Goal: Navigation & Orientation: Find specific page/section

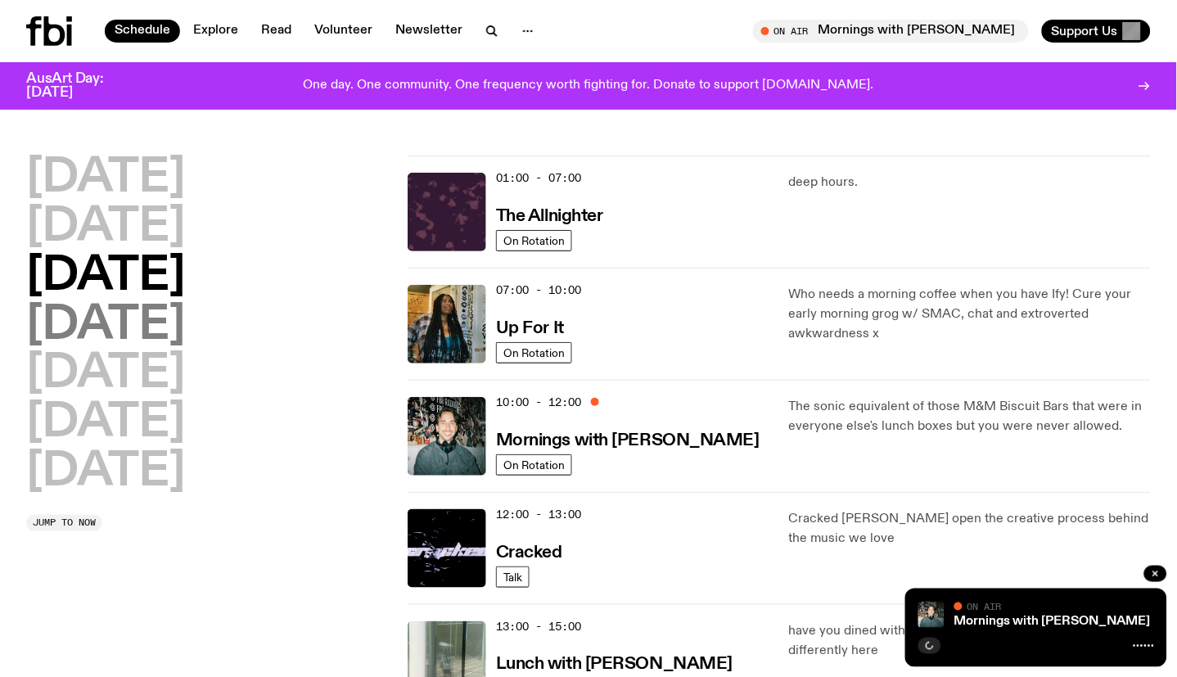
click at [158, 328] on h2 "[DATE]" at bounding box center [105, 326] width 159 height 46
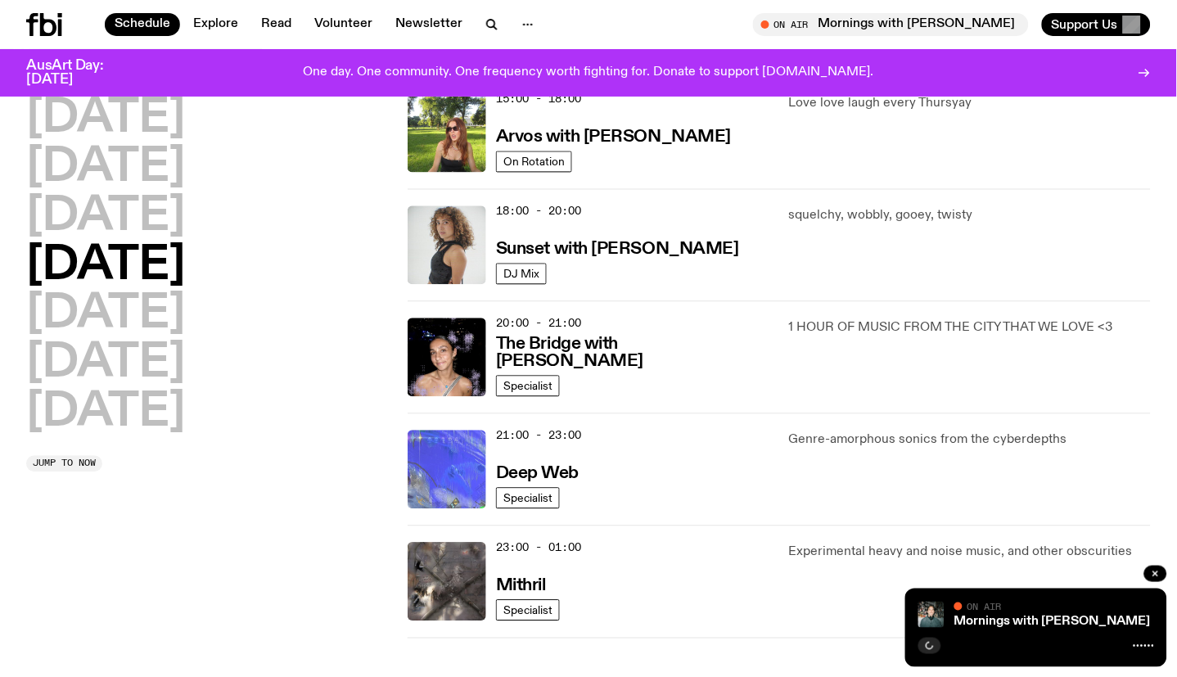
scroll to position [682, 0]
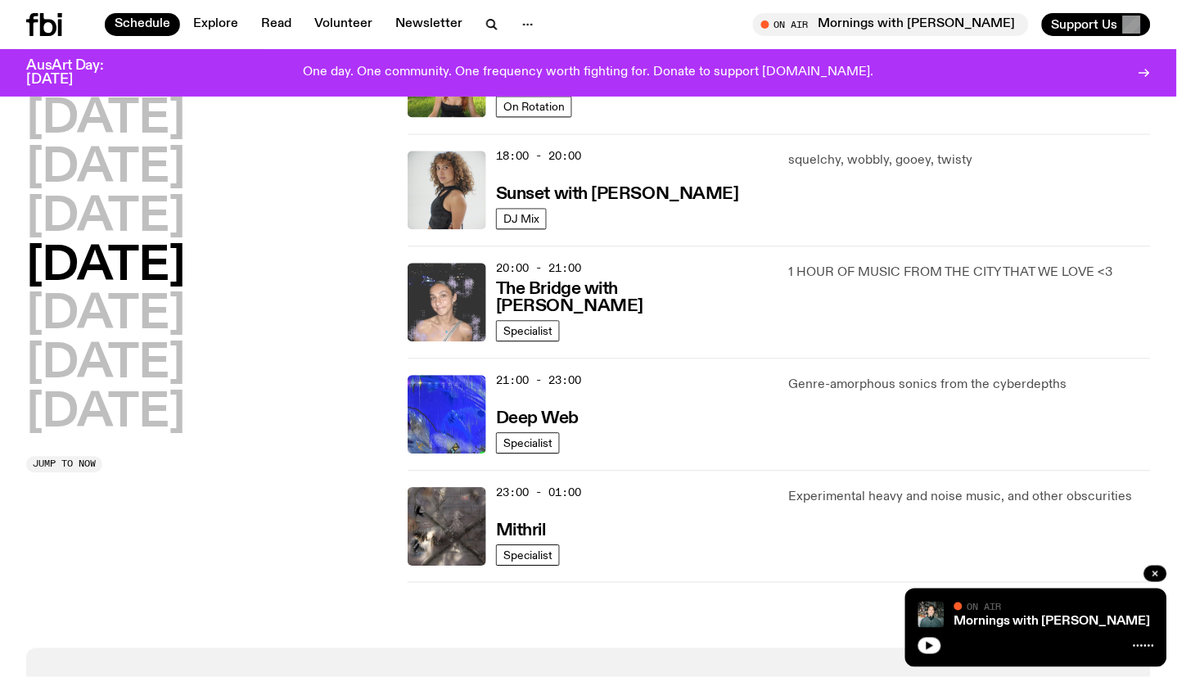
click at [465, 296] on img at bounding box center [447, 302] width 79 height 79
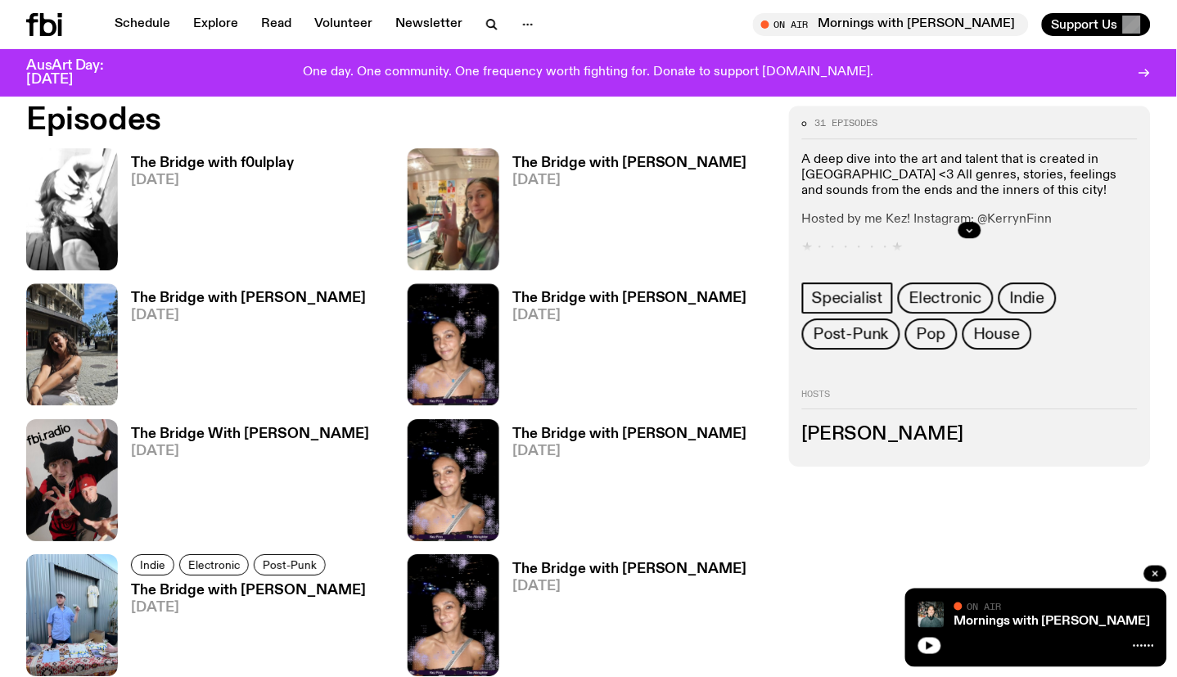
scroll to position [809, 0]
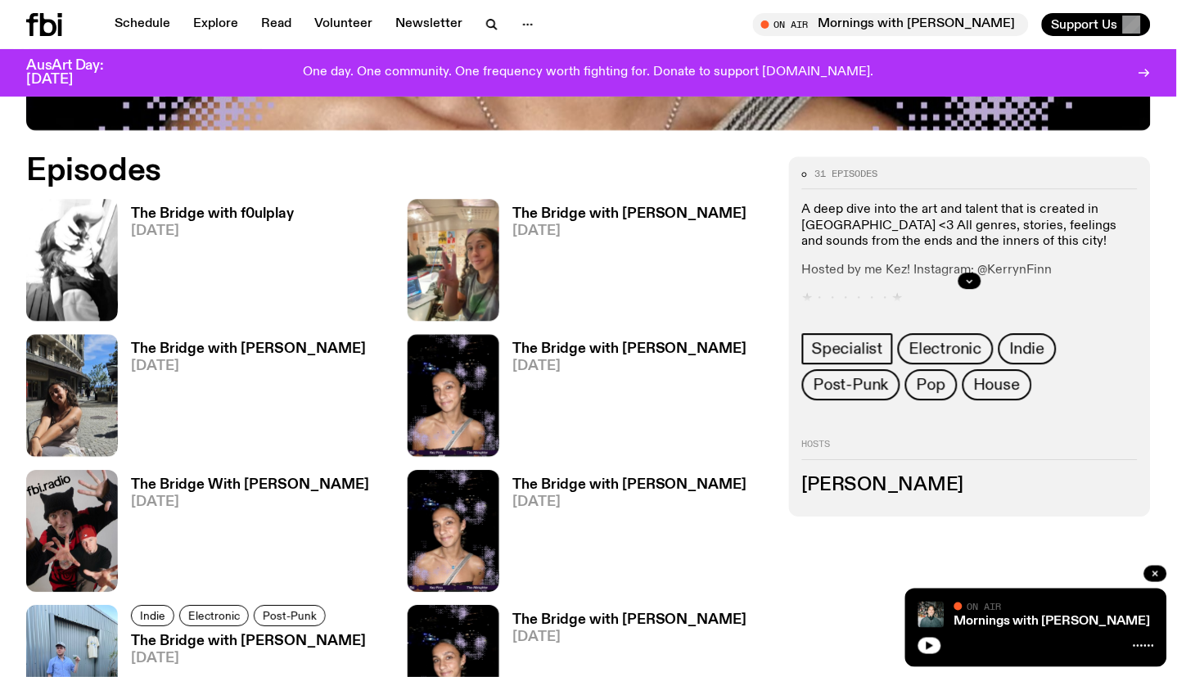
click at [950, 255] on div at bounding box center [970, 281] width 336 height 52
click at [989, 255] on div at bounding box center [970, 281] width 336 height 52
click at [962, 273] on button "button" at bounding box center [970, 281] width 23 height 16
click at [996, 219] on div "A deep dive into the art and talent that is created in [GEOGRAPHIC_DATA] <3 All…" at bounding box center [970, 254] width 336 height 105
drag, startPoint x: 1049, startPoint y: 210, endPoint x: 987, endPoint y: 210, distance: 61.4
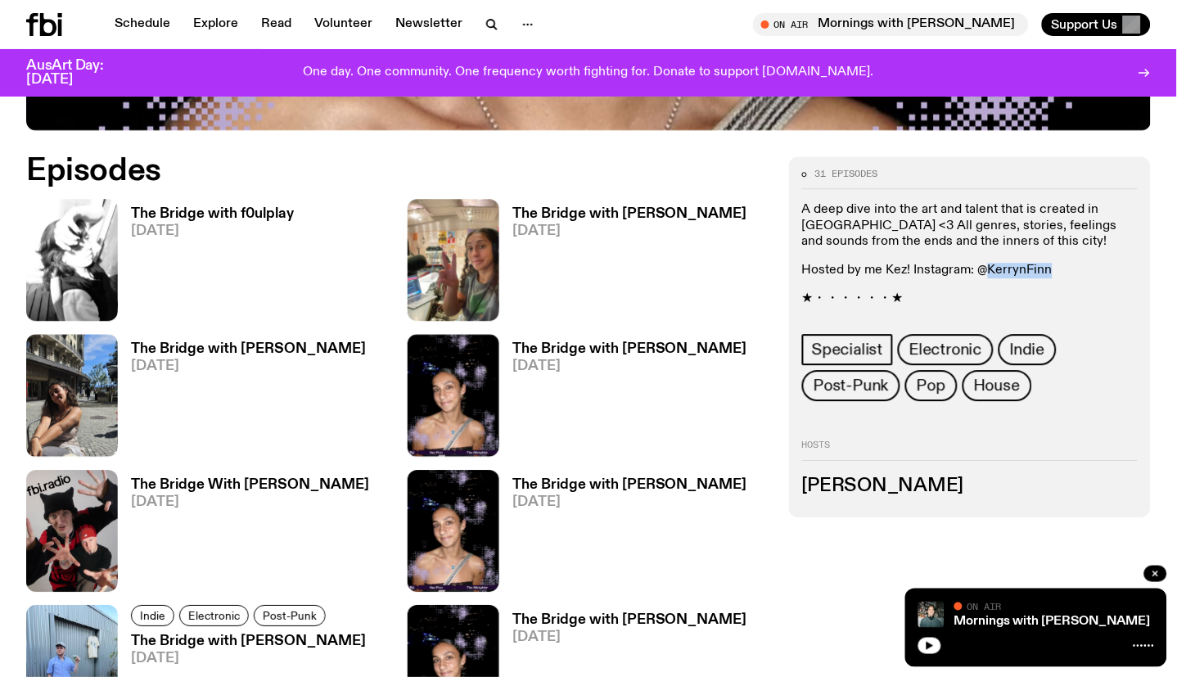
click at [987, 263] on p "Hosted by me Kez! Instagram: @KerrynFinn" at bounding box center [970, 271] width 336 height 16
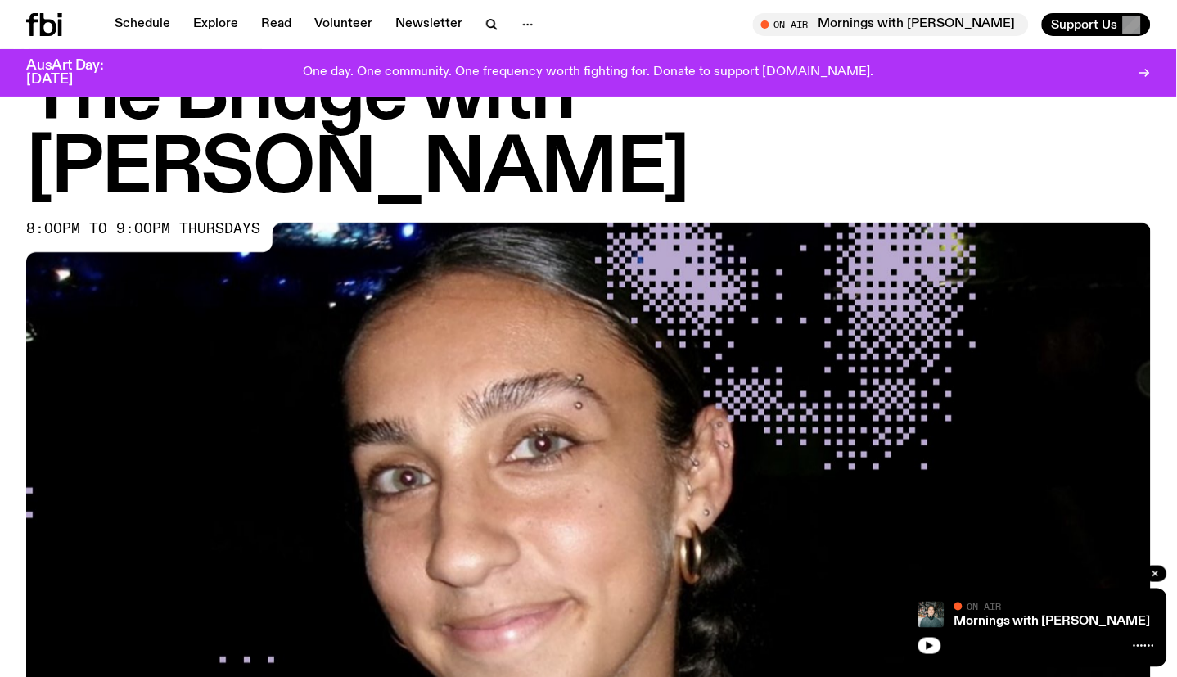
scroll to position [82, 0]
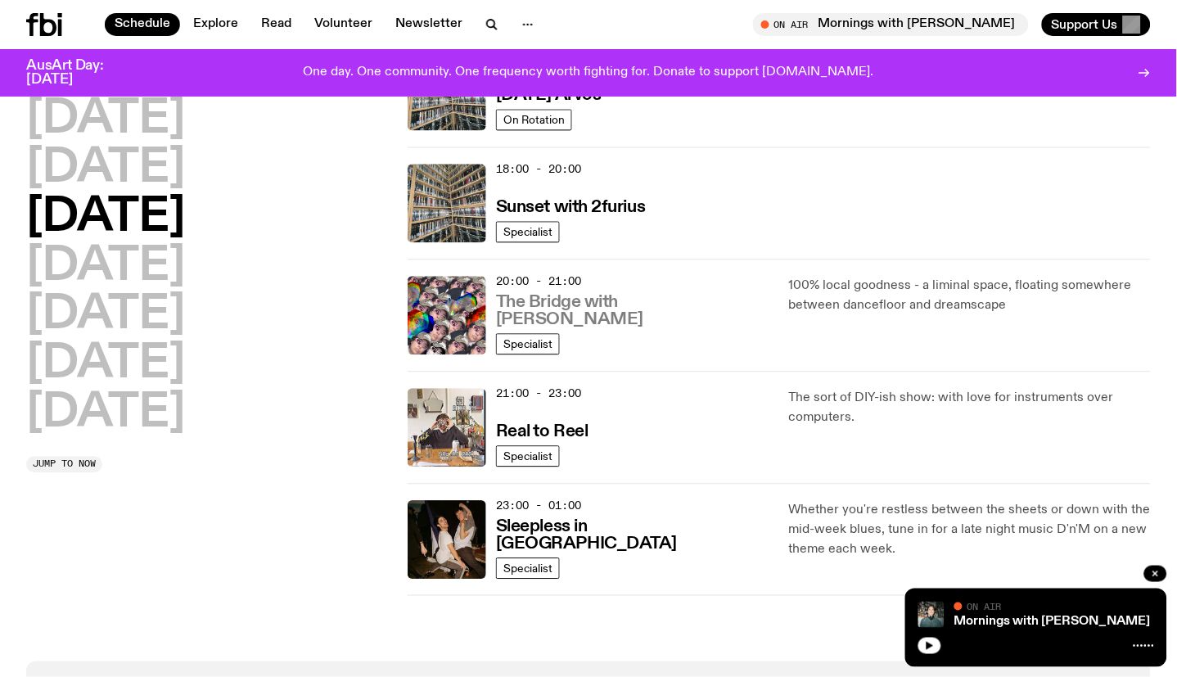
scroll to position [500, 0]
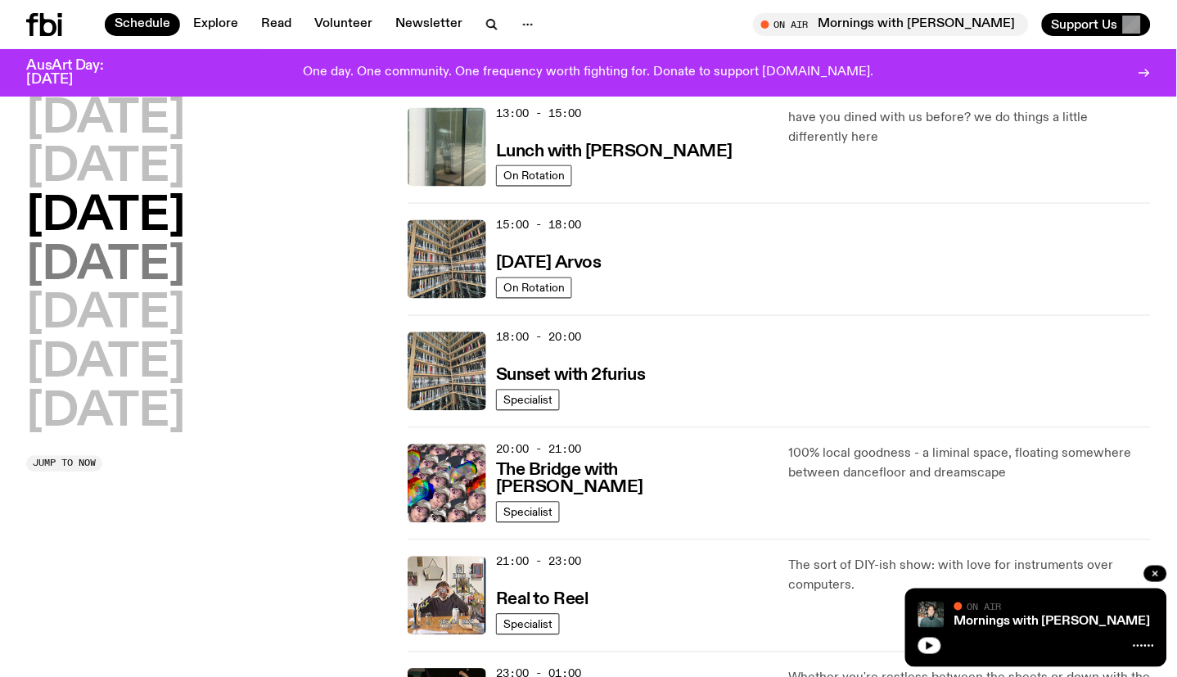
click at [160, 260] on h2 "[DATE]" at bounding box center [105, 267] width 159 height 46
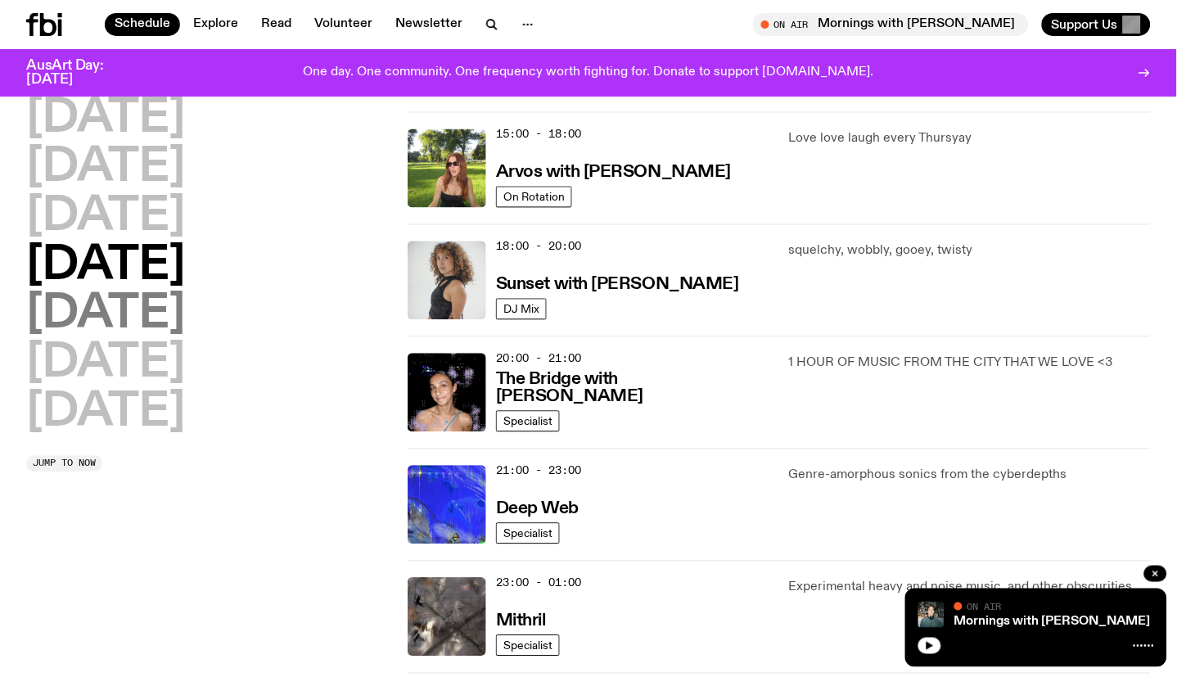
click at [143, 303] on h2 "[DATE]" at bounding box center [105, 315] width 159 height 46
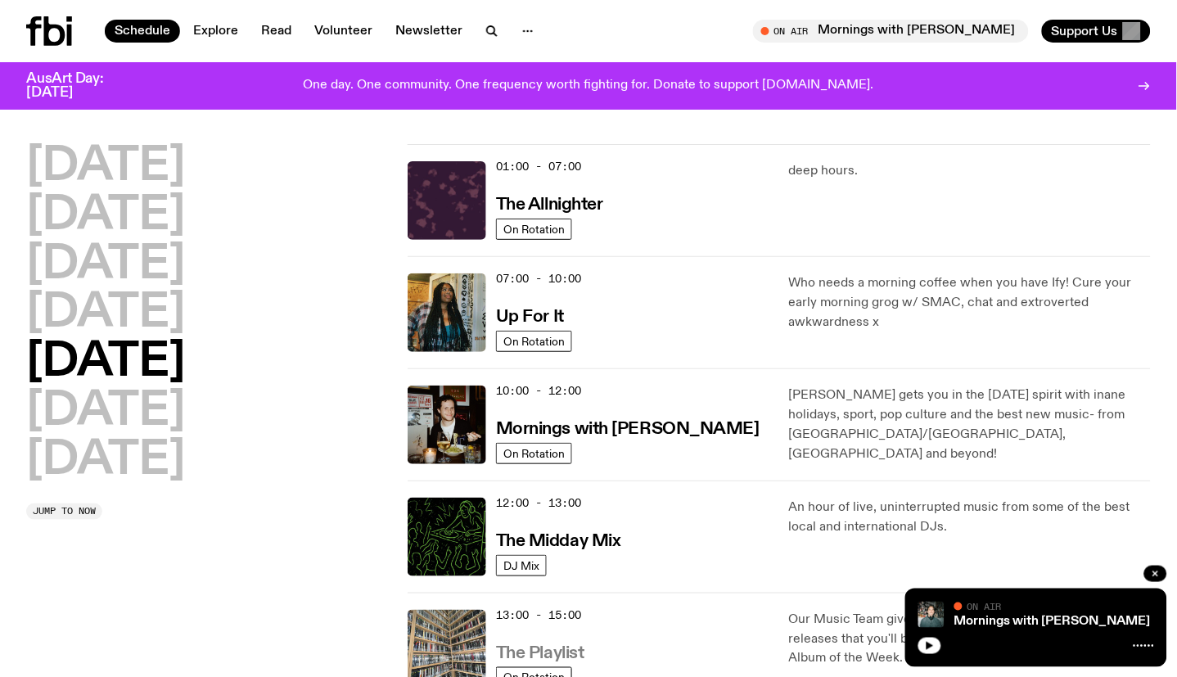
scroll to position [0, 0]
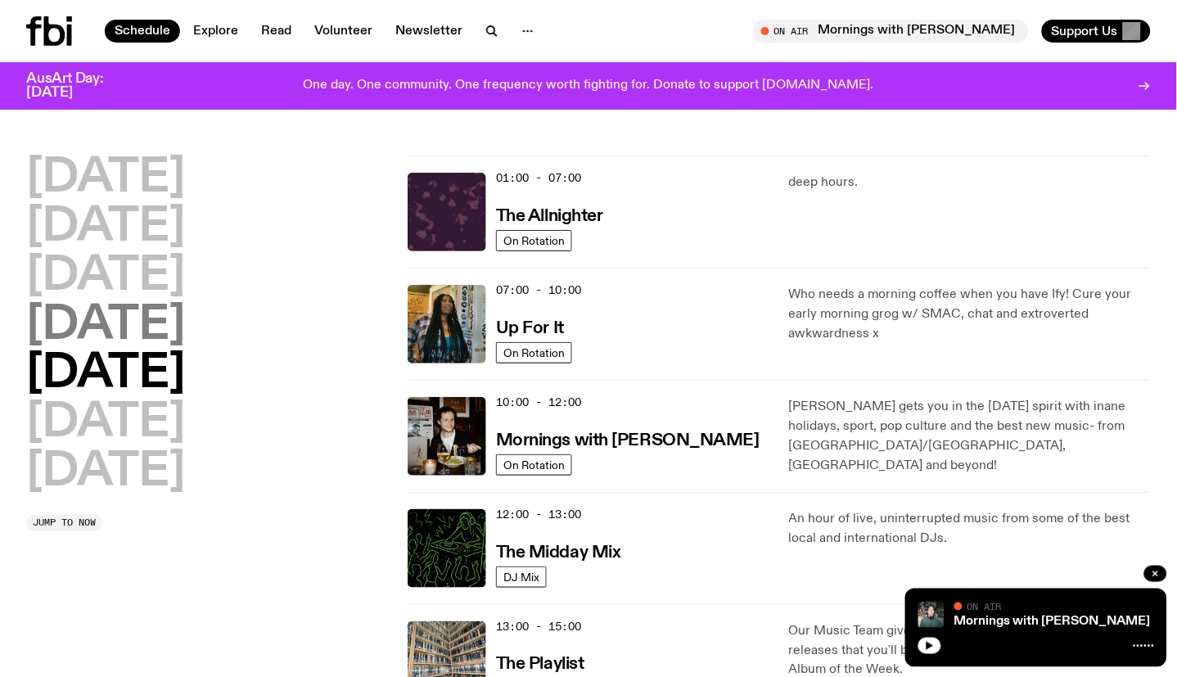
click at [147, 303] on h2 "[DATE]" at bounding box center [105, 326] width 159 height 46
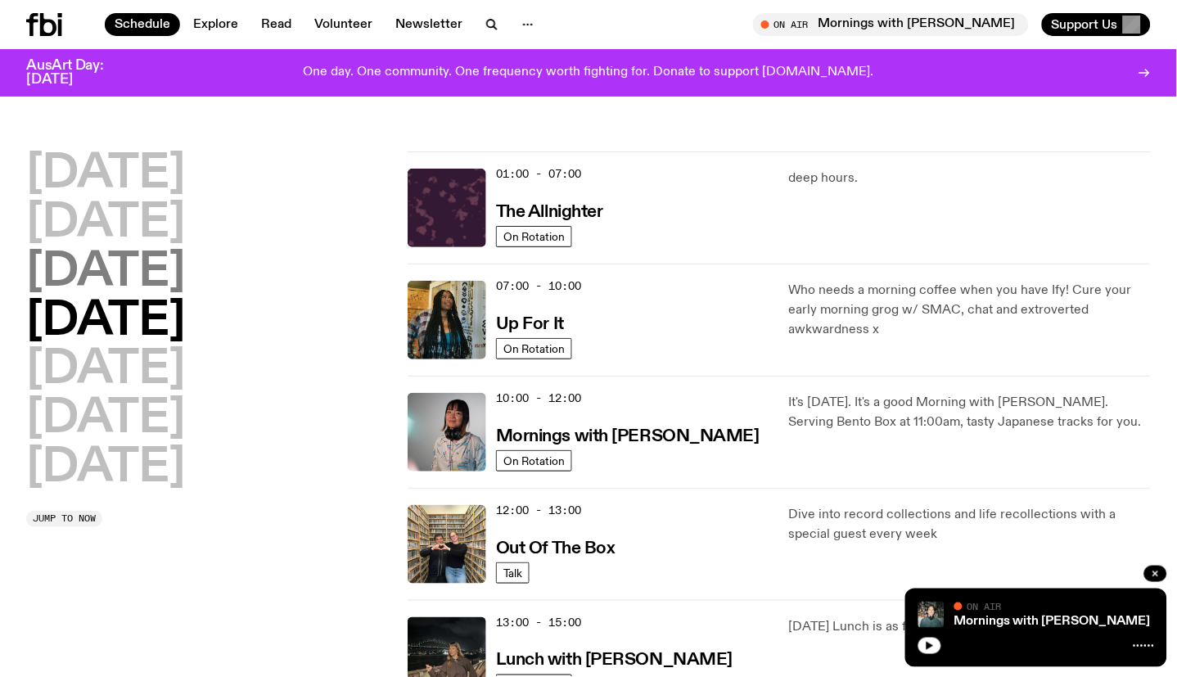
scroll to position [45, 0]
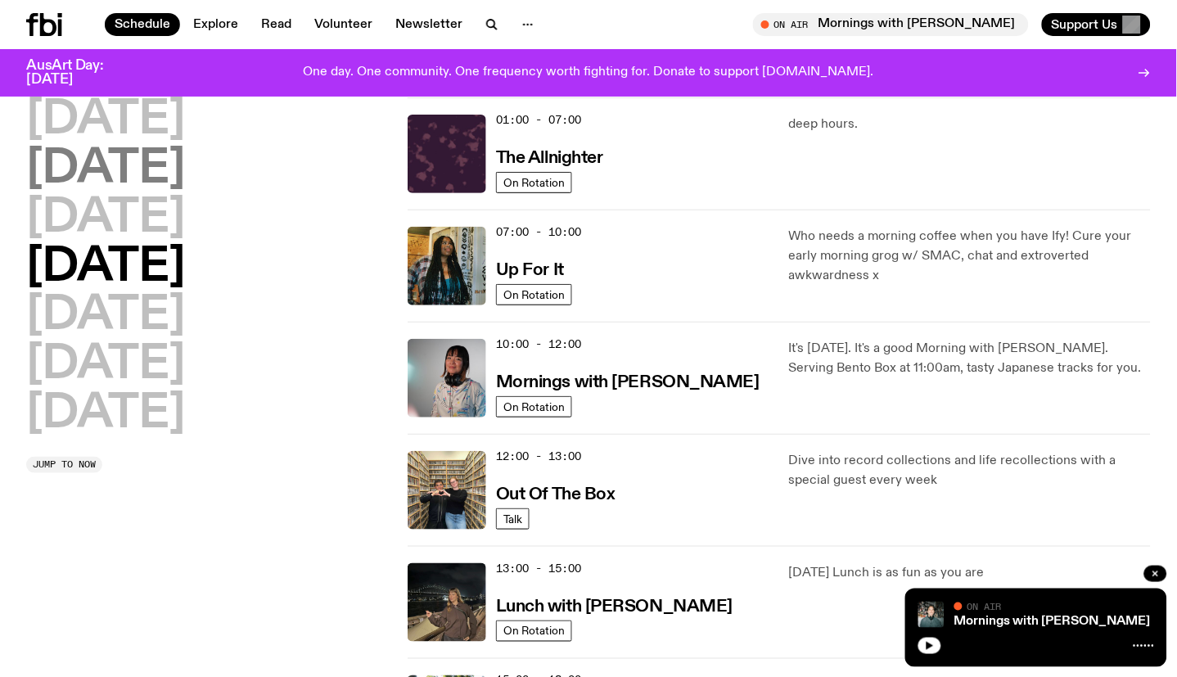
click at [148, 160] on h2 "[DATE]" at bounding box center [105, 170] width 159 height 46
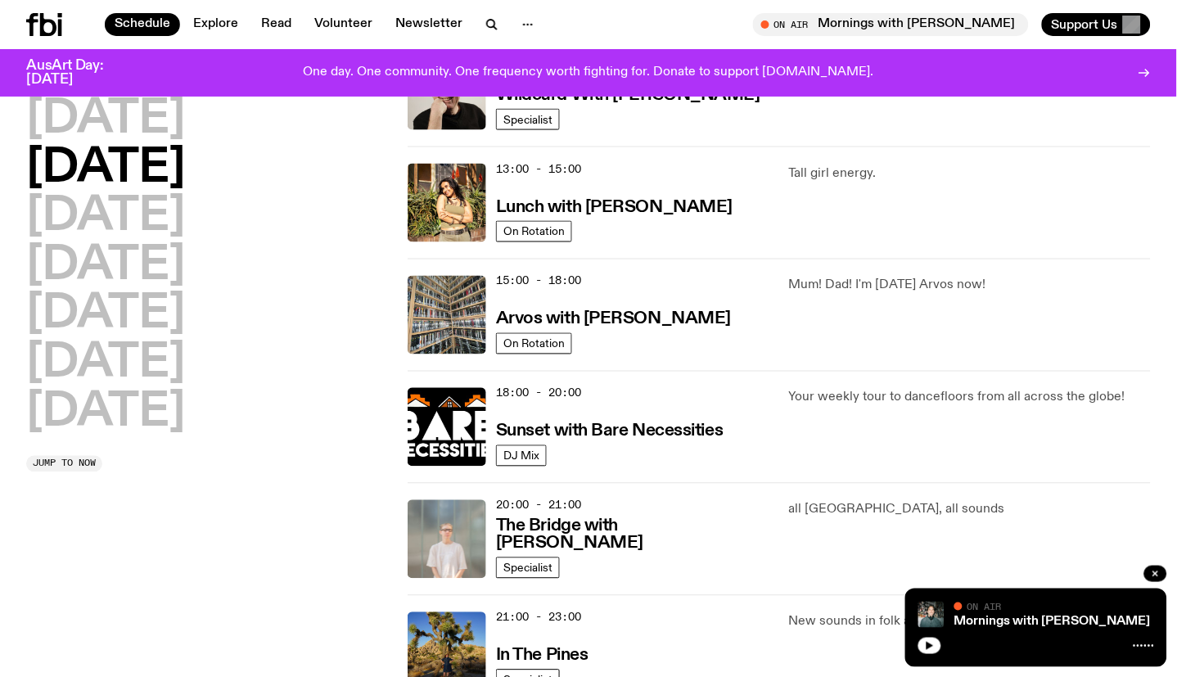
scroll to position [409, 0]
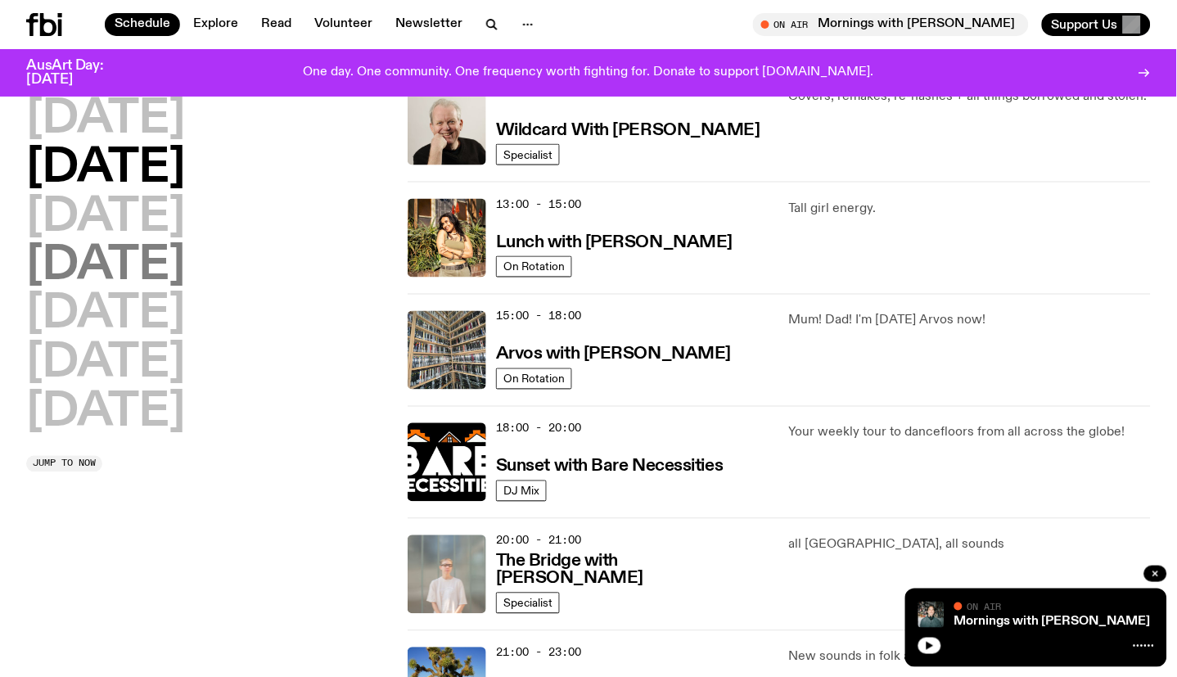
click at [185, 246] on h2 "[DATE]" at bounding box center [105, 267] width 159 height 46
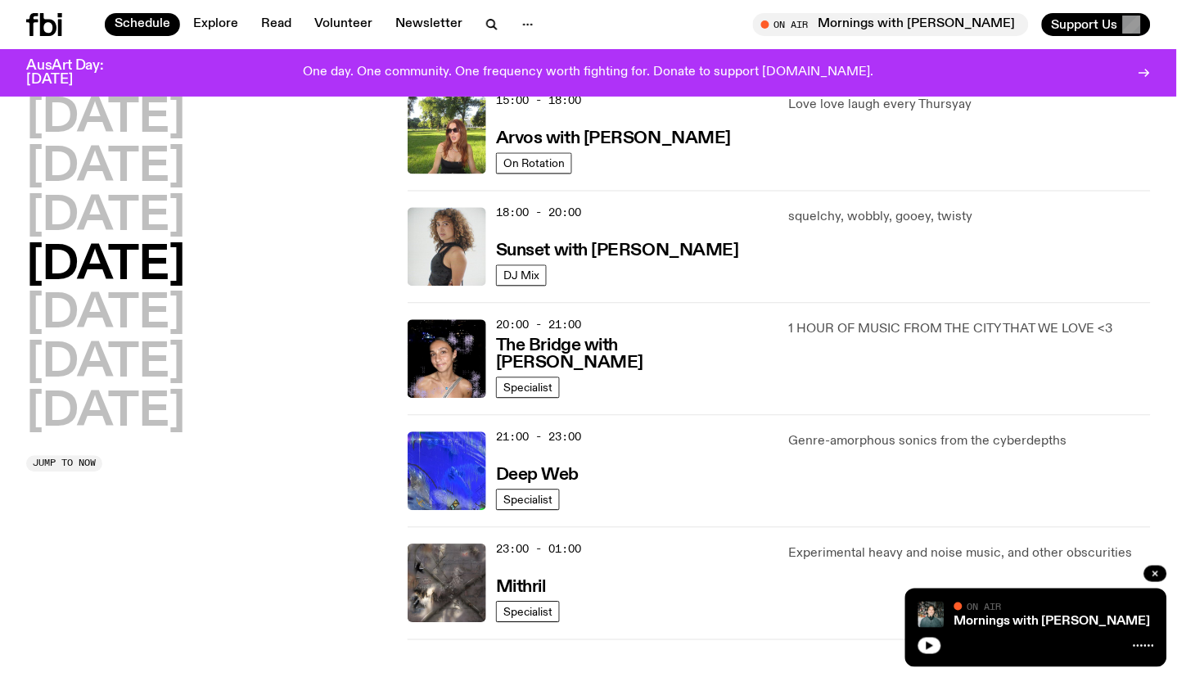
scroll to position [682, 0]
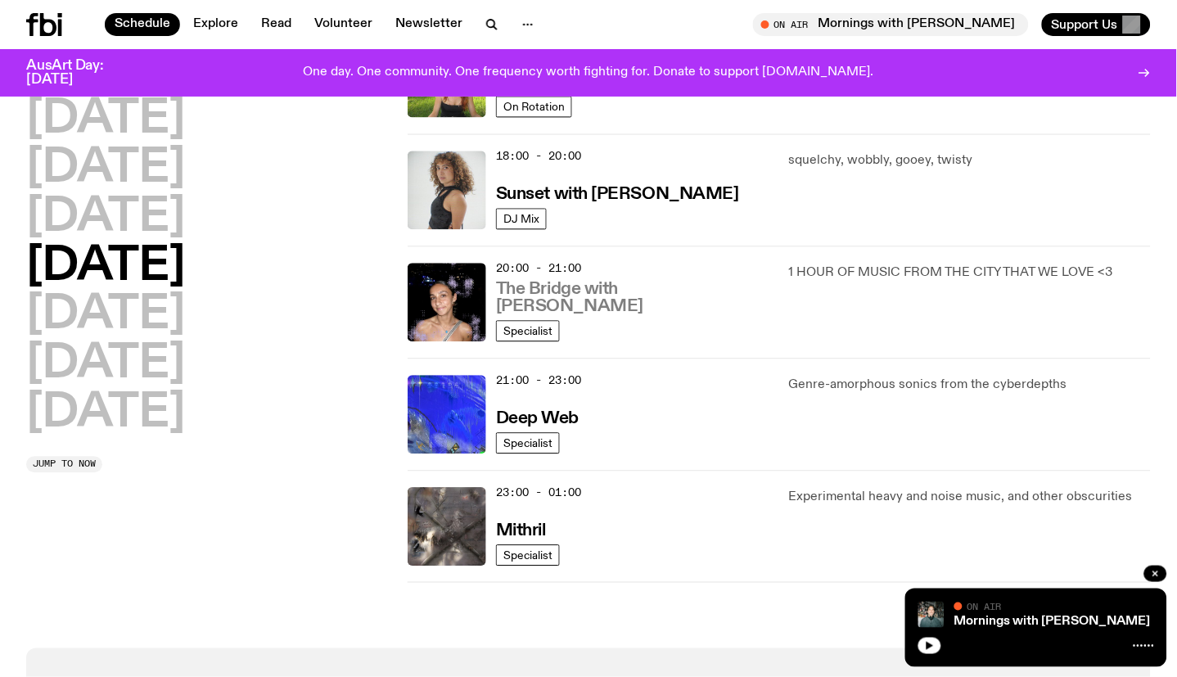
click at [645, 311] on h3 "The Bridge with [PERSON_NAME]" at bounding box center [632, 298] width 273 height 34
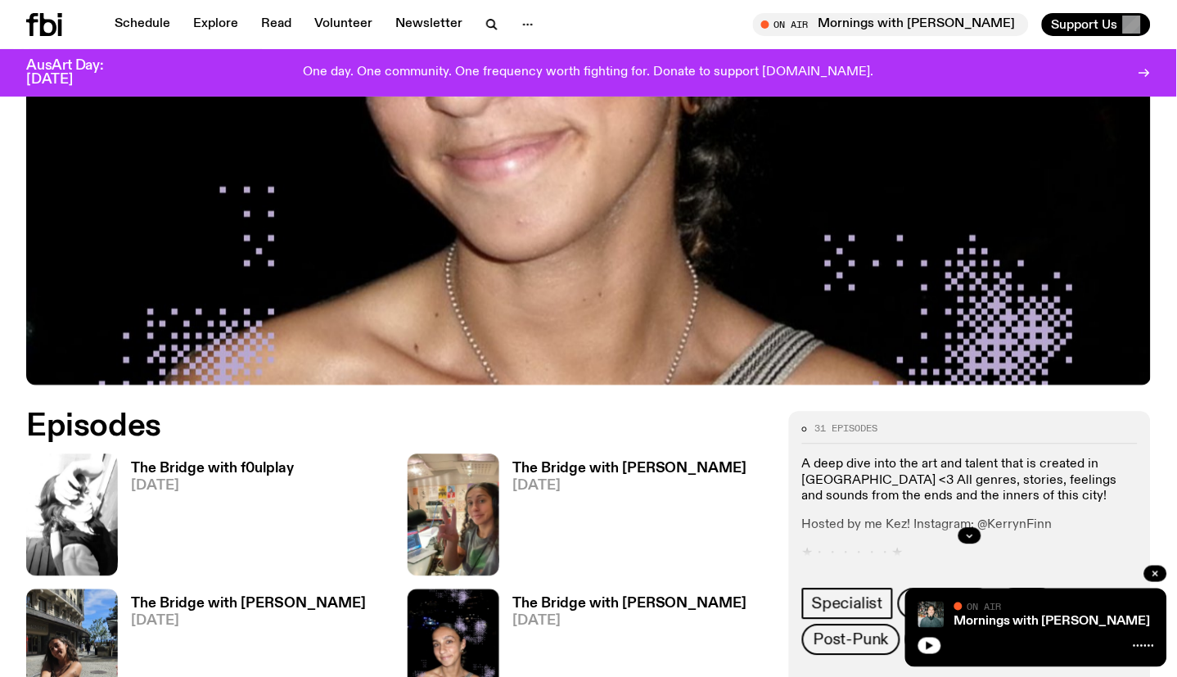
scroll to position [775, 0]
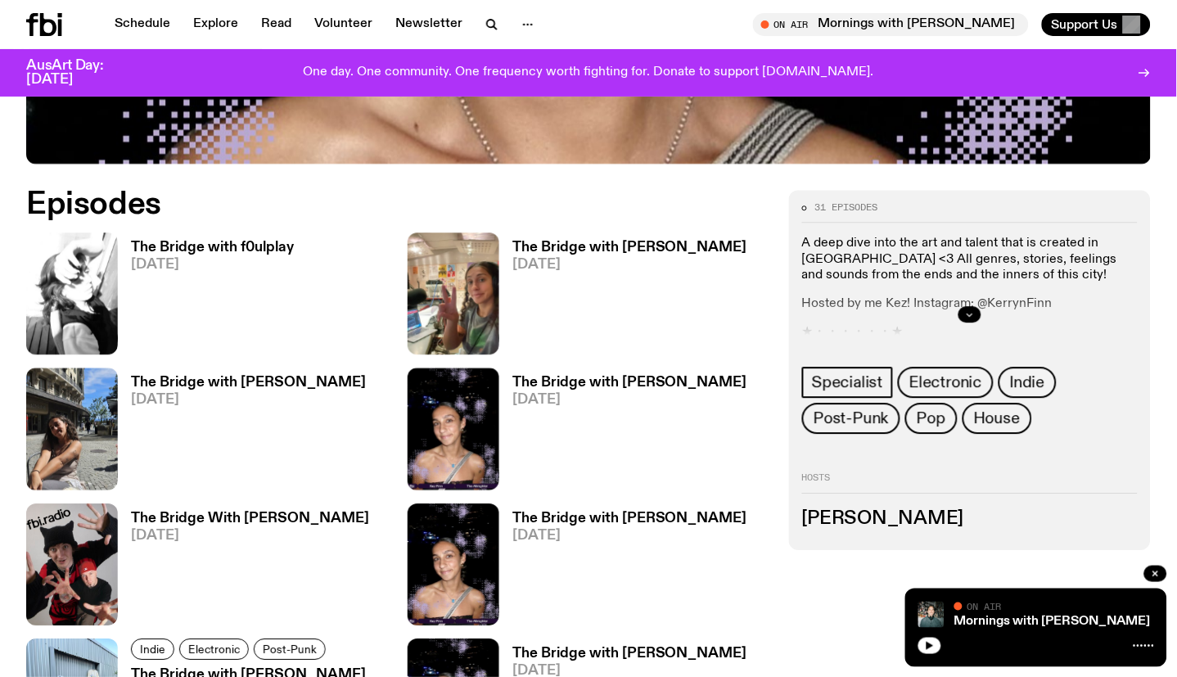
click at [972, 309] on icon "button" at bounding box center [970, 314] width 10 height 10
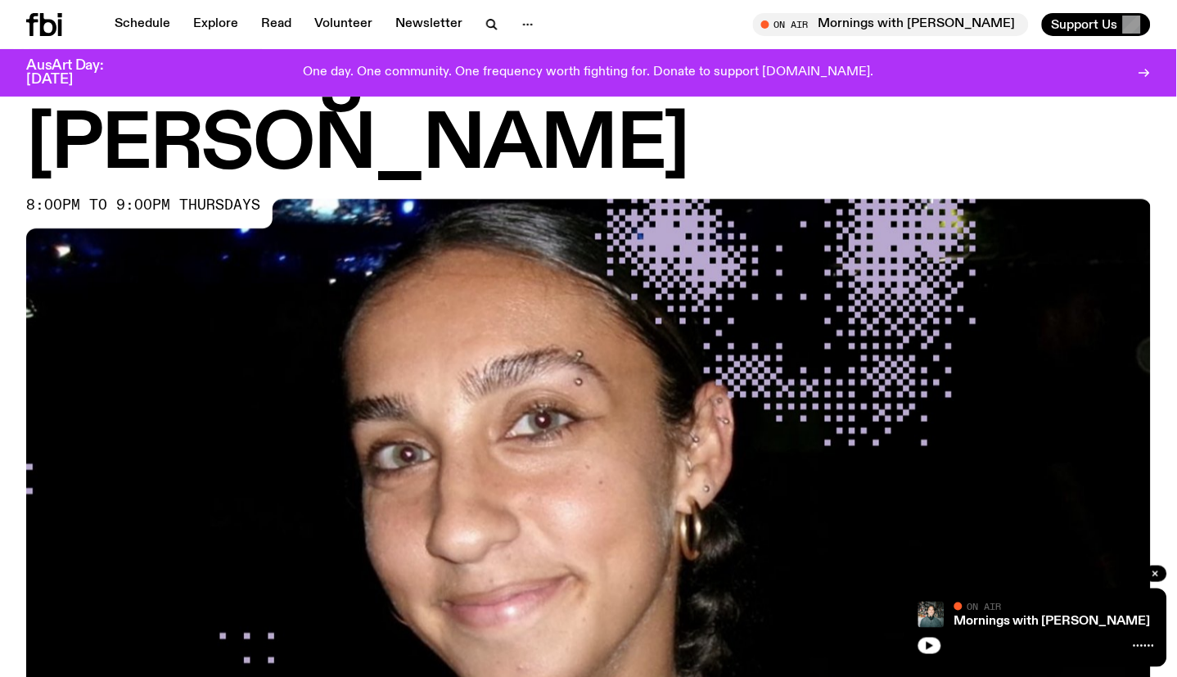
scroll to position [139, 0]
